Goal: Task Accomplishment & Management: Use online tool/utility

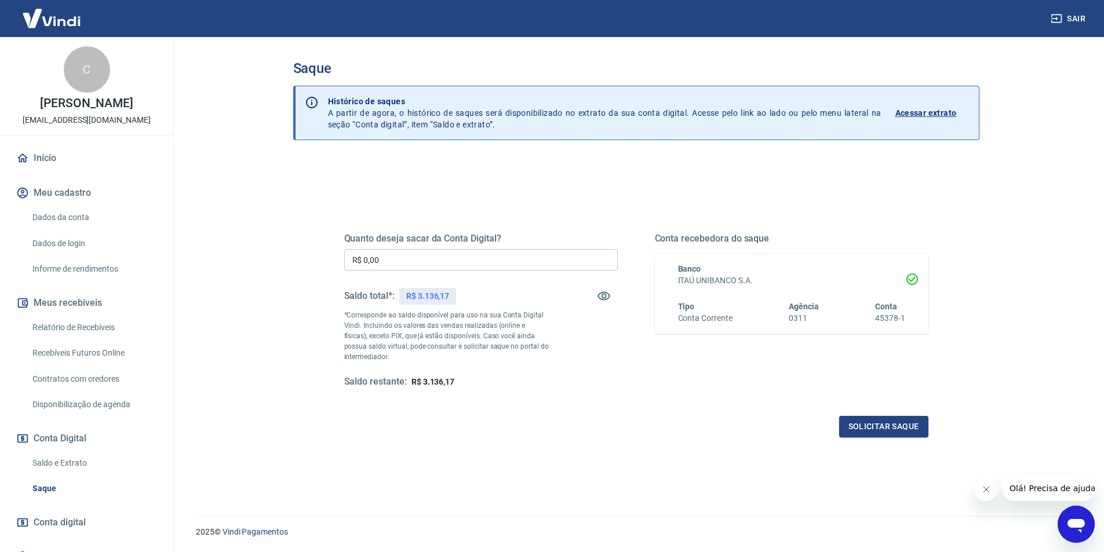
click at [472, 259] on input "R$ 0,00" at bounding box center [480, 259] width 273 height 21
type input "R$ 3.136,17"
click at [890, 427] on button "Solicitar saque" at bounding box center [883, 426] width 89 height 21
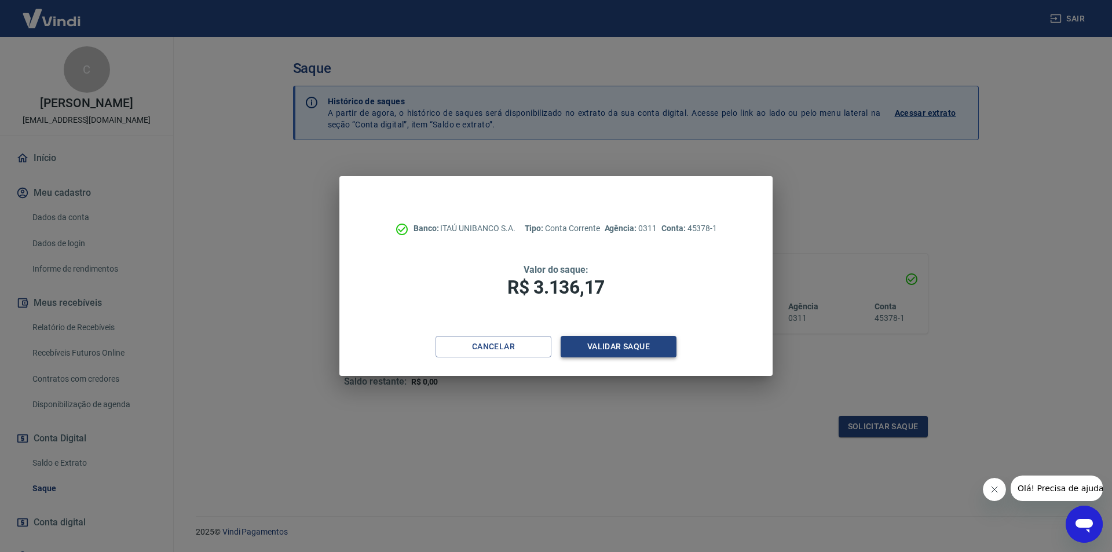
click at [661, 344] on button "Validar saque" at bounding box center [619, 346] width 116 height 21
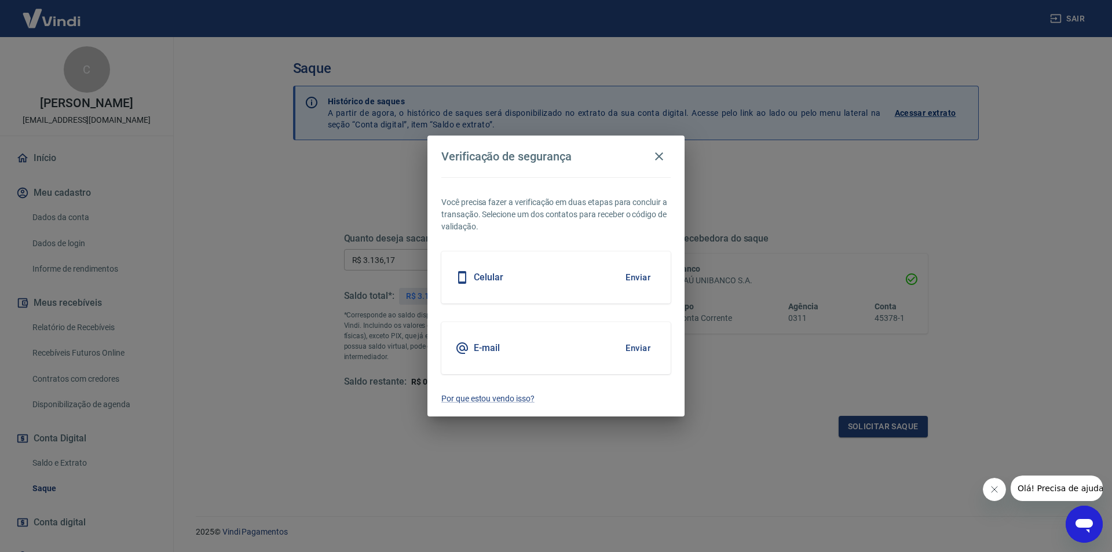
click at [636, 282] on button "Enviar" at bounding box center [638, 277] width 38 height 24
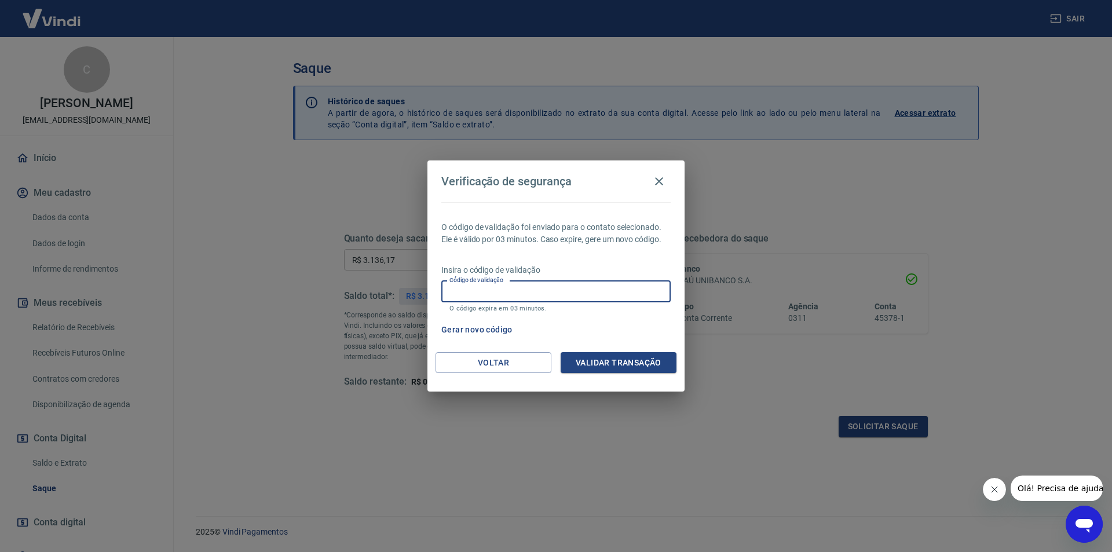
click at [537, 284] on input "Código de validação" at bounding box center [555, 291] width 229 height 21
type input "142966"
click at [576, 359] on button "Validar transação" at bounding box center [619, 362] width 116 height 21
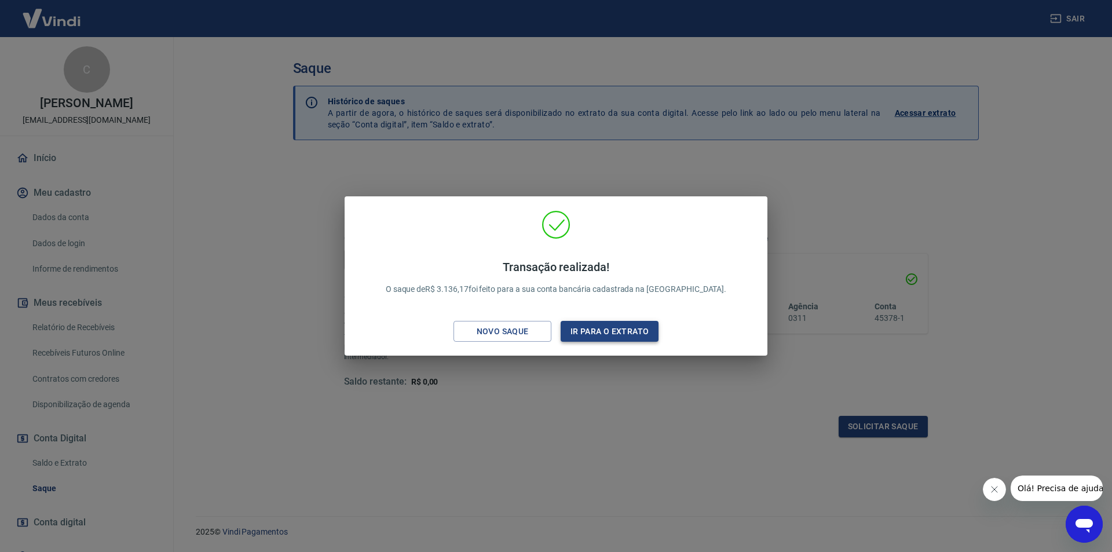
click at [608, 327] on button "Ir para o extrato" at bounding box center [610, 331] width 98 height 21
